Goal: Task Accomplishment & Management: Use online tool/utility

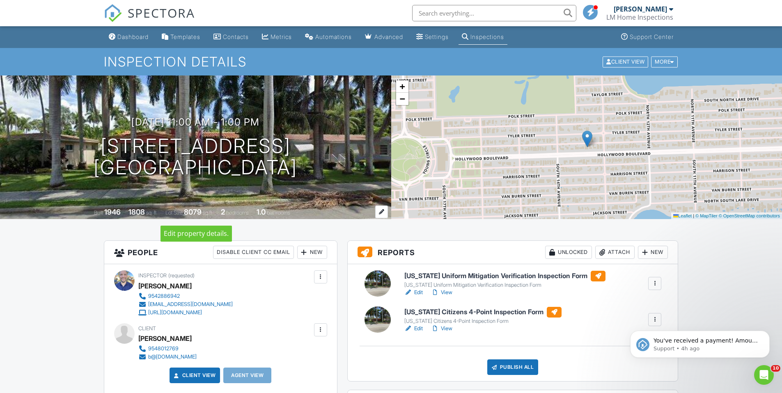
click at [380, 213] on div at bounding box center [381, 212] width 13 height 13
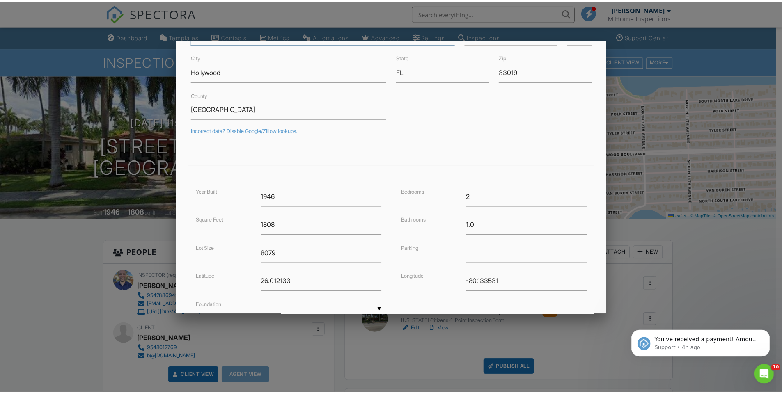
scroll to position [135, 0]
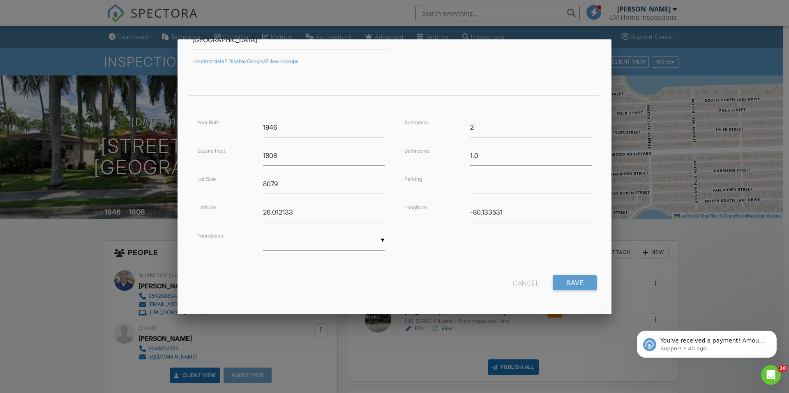
click at [518, 283] on div "Cancel" at bounding box center [526, 283] width 26 height 15
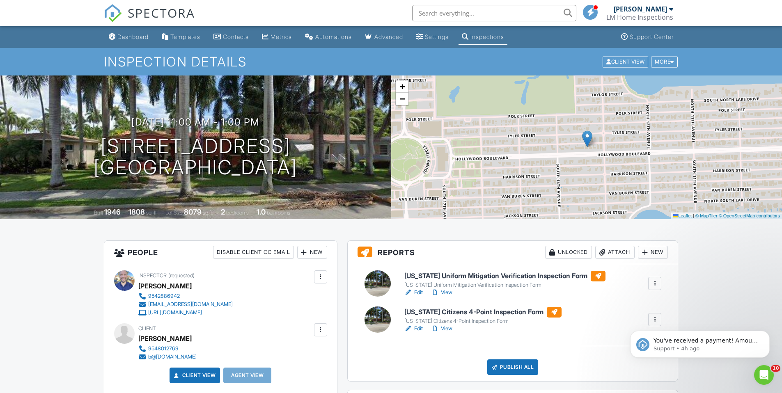
click at [477, 313] on h6 "[US_STATE] Citizens 4-Point Inspection Form" at bounding box center [483, 312] width 157 height 11
